Goal: Task Accomplishment & Management: Use online tool/utility

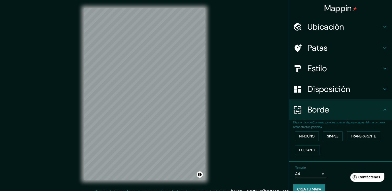
click at [373, 70] on h4 "Estilo" at bounding box center [344, 68] width 74 height 10
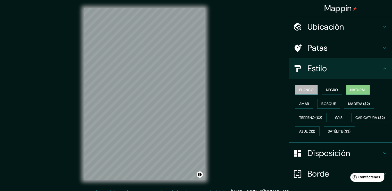
click at [305, 94] on button "Blanco" at bounding box center [306, 90] width 23 height 10
click at [326, 88] on font "Negro" at bounding box center [332, 90] width 12 height 5
click at [350, 87] on font "Natural" at bounding box center [357, 90] width 15 height 7
click at [301, 103] on font "Amar" at bounding box center [304, 104] width 10 height 5
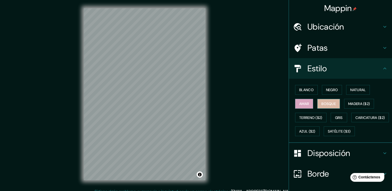
click at [317, 103] on button "Bosque" at bounding box center [328, 104] width 23 height 10
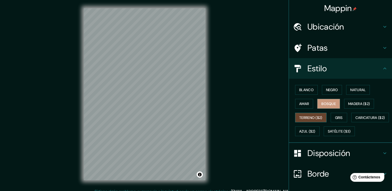
click at [306, 117] on font "Terreno ($2)" at bounding box center [310, 117] width 23 height 5
click at [333, 113] on button "Gris" at bounding box center [339, 118] width 16 height 10
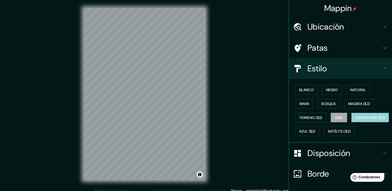
click at [355, 121] on font "Caricatura ($2)" at bounding box center [370, 117] width 30 height 7
